Goal: Task Accomplishment & Management: Manage account settings

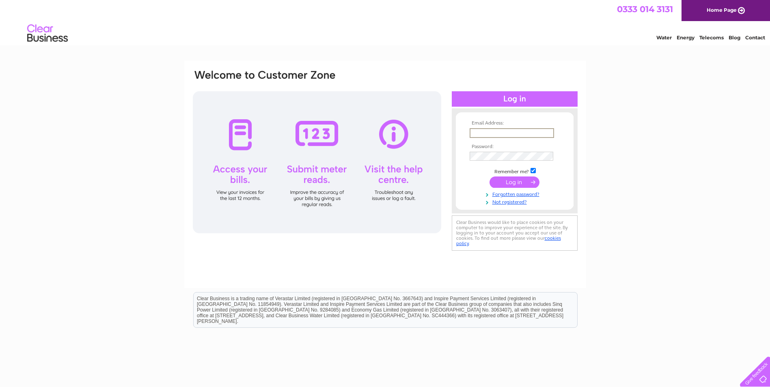
click at [496, 130] on input "text" at bounding box center [512, 133] width 84 height 10
paste input "Yvette.Marsden@gap.uk.com"
type input "Yvette.Marsden@gap.uk.com"
click at [511, 184] on input "submit" at bounding box center [514, 182] width 50 height 11
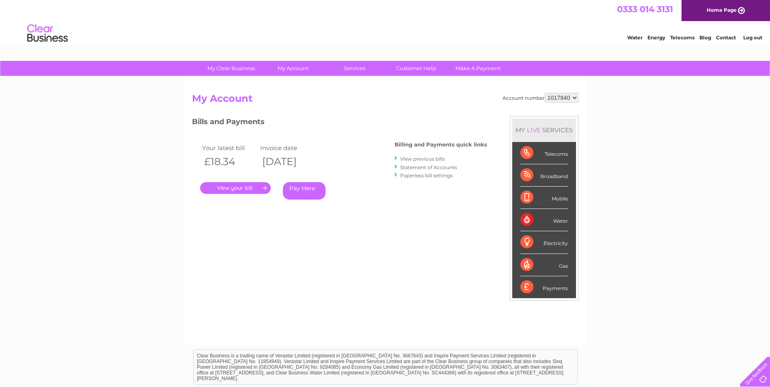
click at [575, 96] on select "1017840 1018692 1054771 1066257" at bounding box center [562, 98] width 34 height 10
select select "1018692"
click at [545, 93] on select "1017840 1018692 1054771 1066257" at bounding box center [562, 98] width 34 height 10
click at [559, 97] on select "1017840 1018692 1054771 1066257" at bounding box center [562, 98] width 34 height 10
select select "1054771"
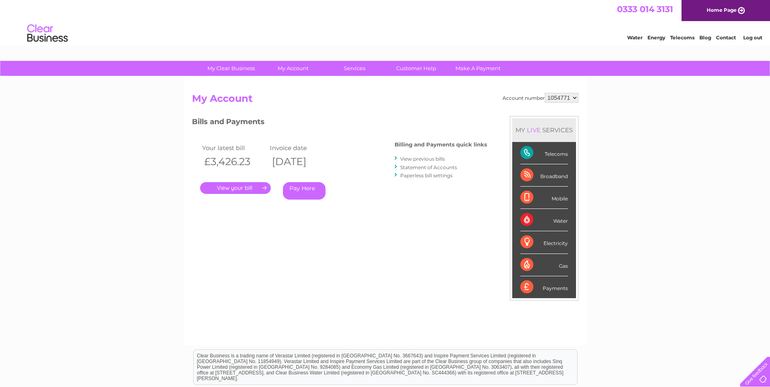
click at [545, 93] on select "1017840 1018692 1054771 1066257" at bounding box center [562, 98] width 34 height 10
click at [556, 99] on select "1017840 1018692 1054771 1066257" at bounding box center [562, 98] width 34 height 10
select select "1066257"
click at [545, 93] on select "1017840 1018692 1054771 1066257" at bounding box center [562, 98] width 34 height 10
click at [228, 190] on link "." at bounding box center [235, 188] width 71 height 12
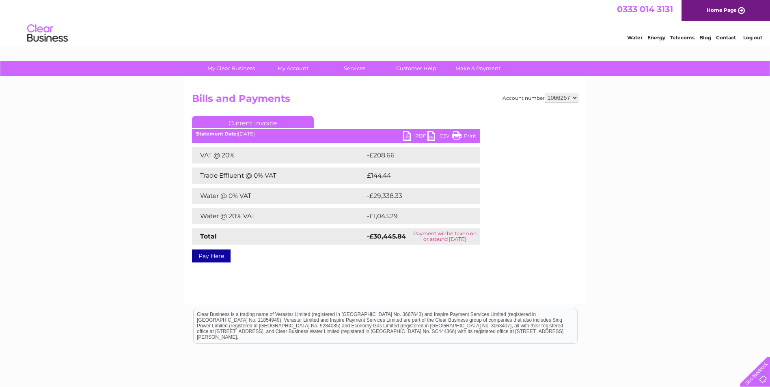
click at [416, 135] on link "PDF" at bounding box center [415, 137] width 24 height 12
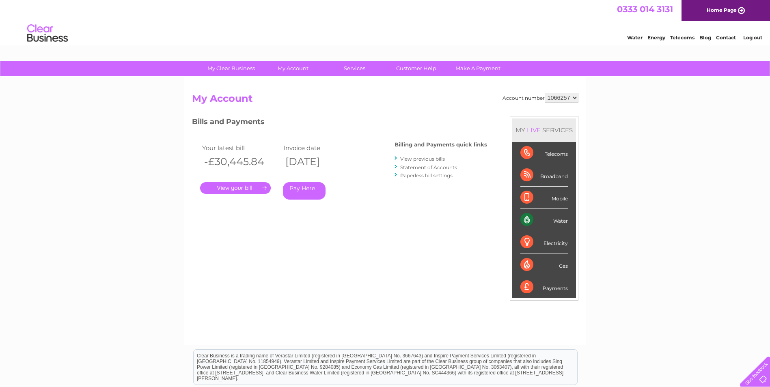
click at [758, 39] on link "Log out" at bounding box center [752, 37] width 19 height 6
